Goal: Task Accomplishment & Management: Manage account settings

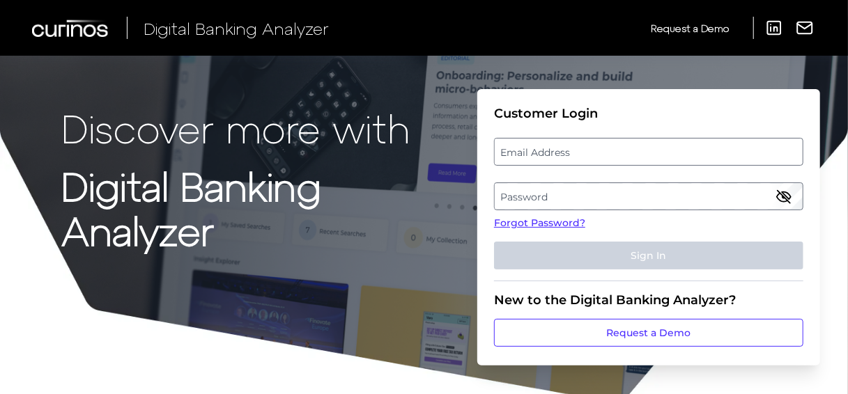
click at [511, 151] on label "Email Address" at bounding box center [647, 151] width 307 height 25
click at [511, 151] on input "email" at bounding box center [648, 152] width 309 height 28
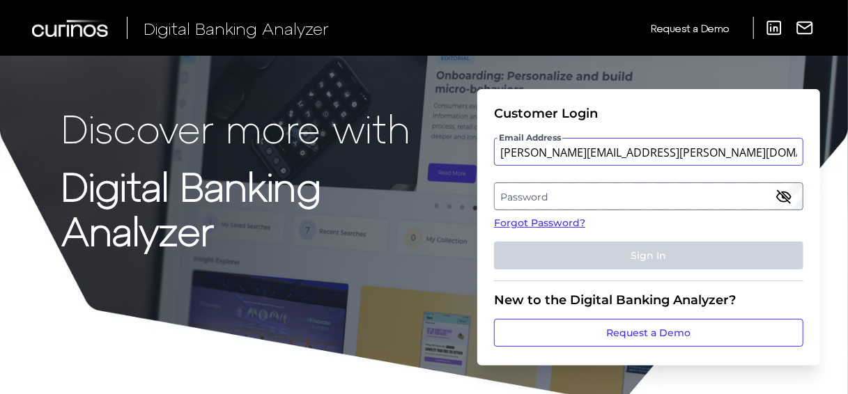
type input "[PERSON_NAME][EMAIL_ADDRESS][PERSON_NAME][DOMAIN_NAME]"
click at [545, 193] on label "Password" at bounding box center [647, 196] width 307 height 25
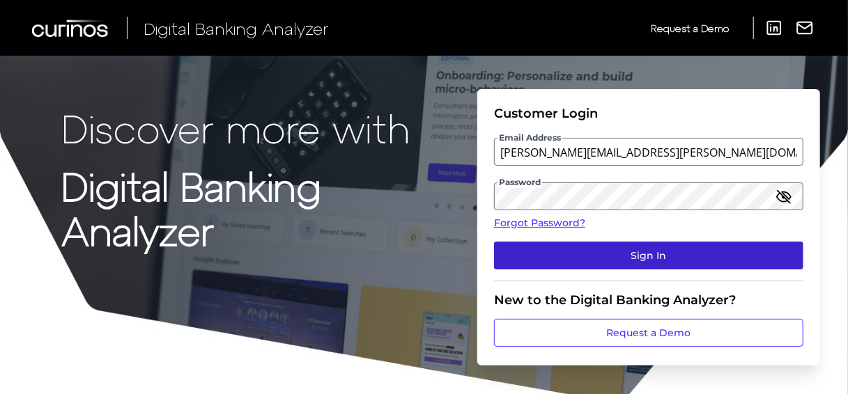
click at [607, 247] on button "Sign In" at bounding box center [648, 256] width 309 height 28
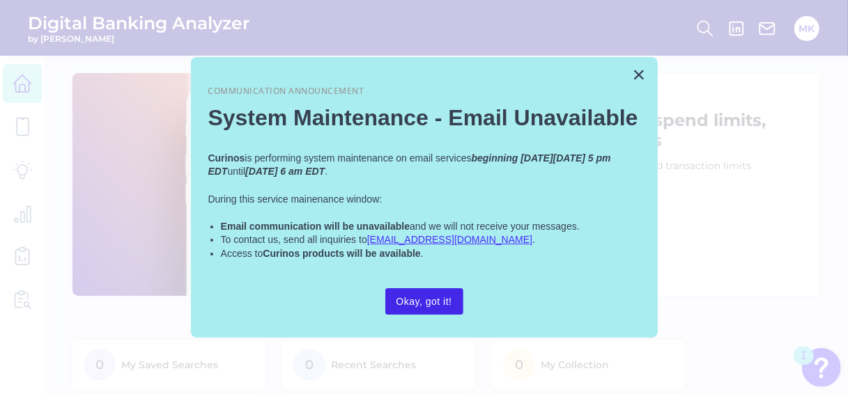
click at [444, 297] on button "Okay, got it!" at bounding box center [424, 301] width 78 height 26
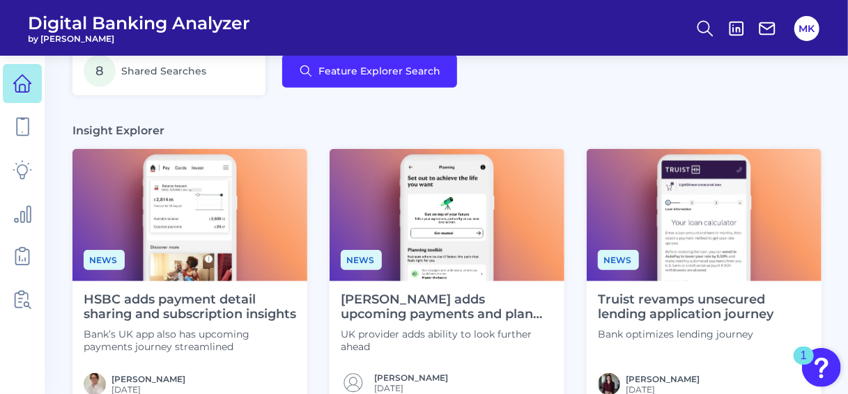
scroll to position [359, 0]
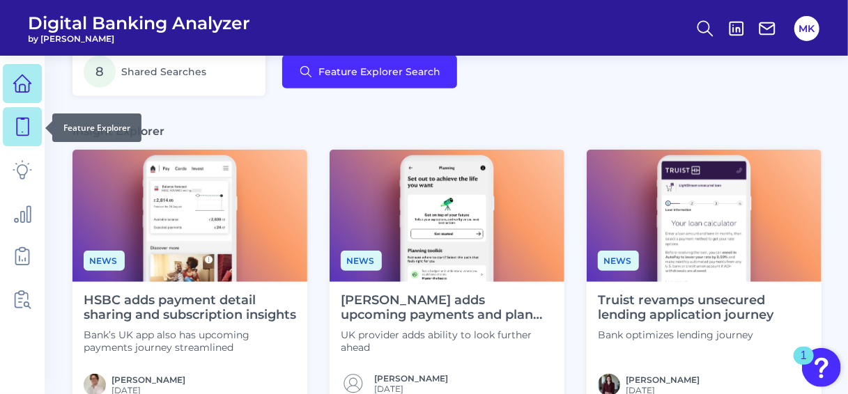
click at [37, 114] on link at bounding box center [22, 126] width 39 height 39
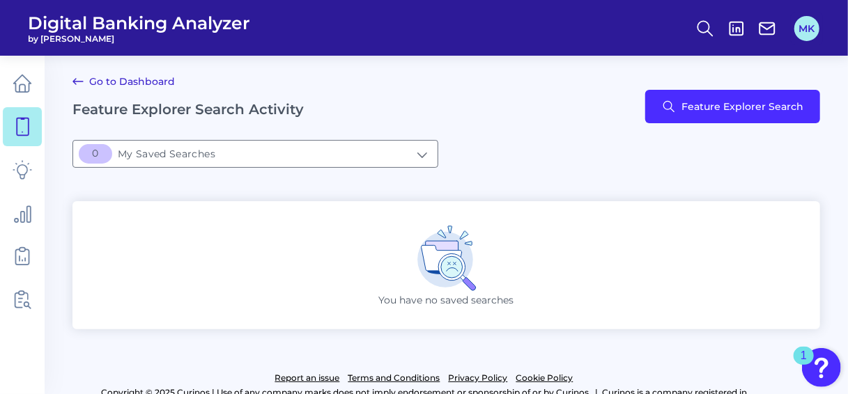
click at [800, 26] on button "MK" at bounding box center [806, 28] width 25 height 25
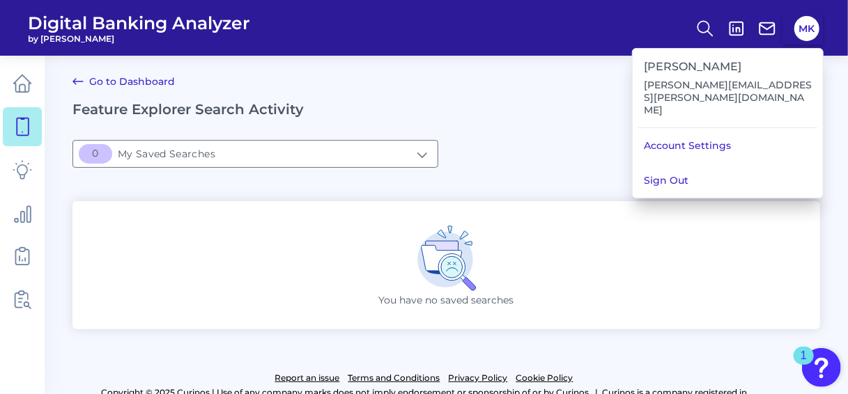
click at [505, 98] on div "Go to Dashboard Feature Explorer Search Activity Feature Explorer Search" at bounding box center [445, 106] width 747 height 67
